Goal: Information Seeking & Learning: Learn about a topic

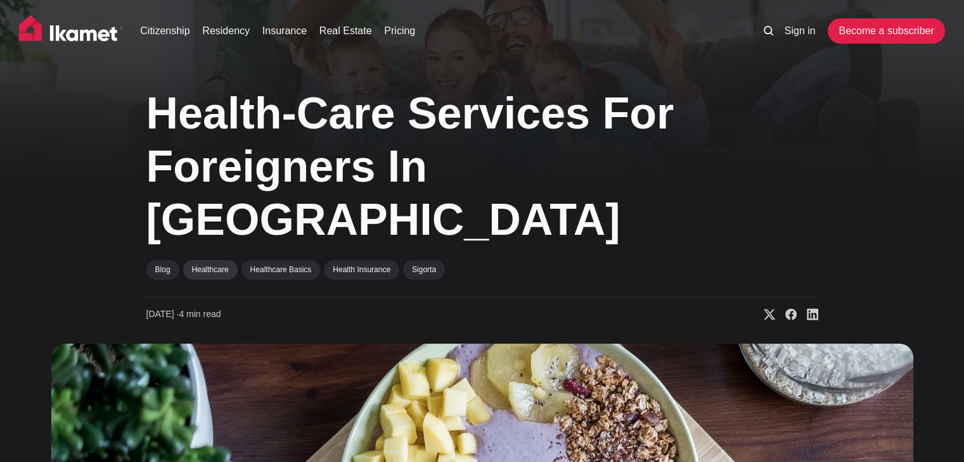
click at [210, 260] on link "Healthcare" at bounding box center [210, 269] width 54 height 19
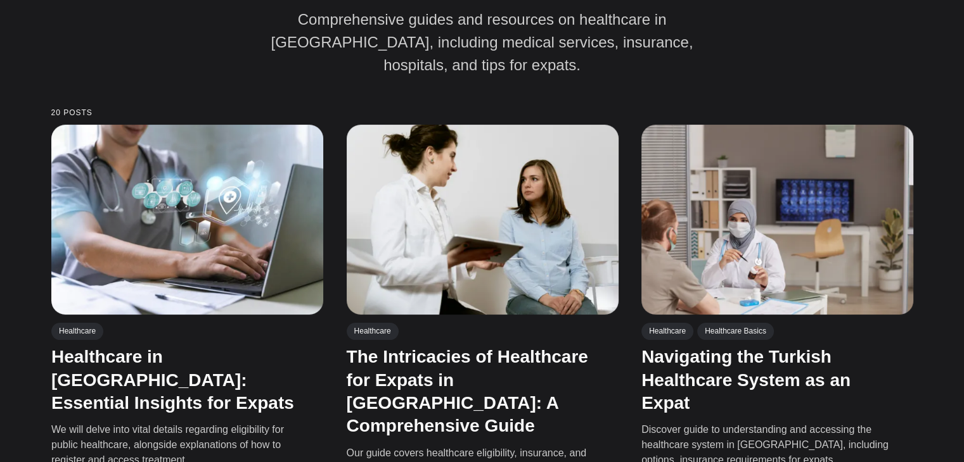
scroll to position [228, 0]
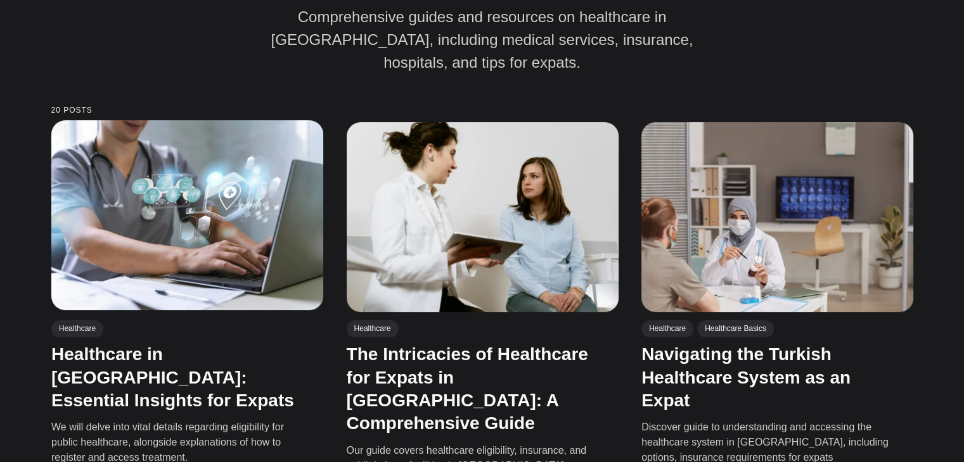
click at [215, 186] on img at bounding box center [187, 215] width 272 height 190
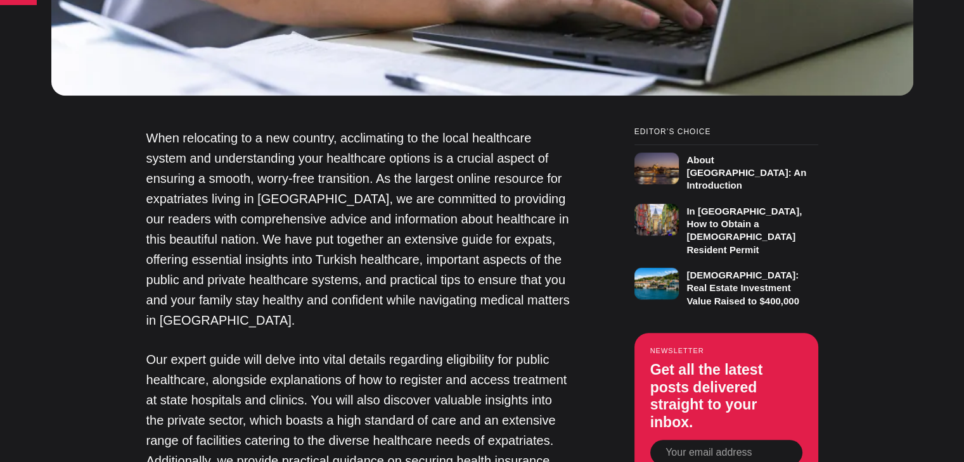
scroll to position [887, 0]
